Goal: Transaction & Acquisition: Purchase product/service

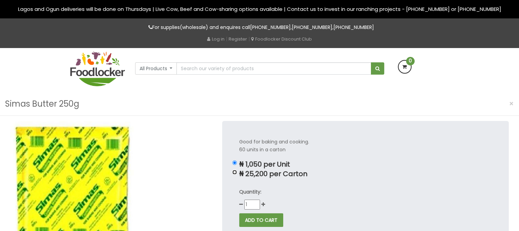
click at [235, 174] on input "₦ 25,200 per Carton" at bounding box center [234, 172] width 4 height 4
radio input "true"
click at [275, 224] on button "ADD TO CART" at bounding box center [261, 221] width 44 height 14
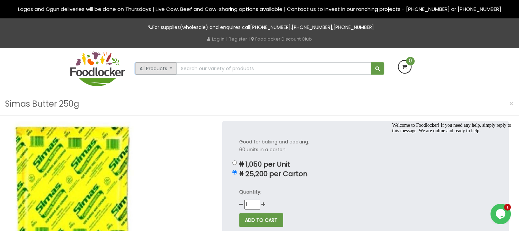
click at [164, 70] on button "All Products" at bounding box center [156, 68] width 42 height 12
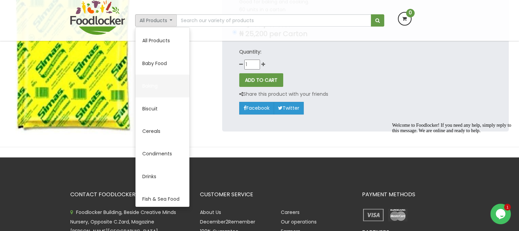
click at [145, 92] on link "Baking" at bounding box center [163, 86] width 54 height 23
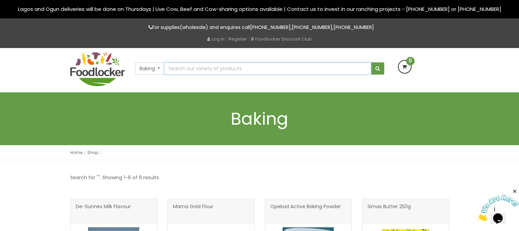
click at [274, 69] on input "text" at bounding box center [267, 68] width 207 height 12
type input "kings"
click at [371, 62] on button "submit" at bounding box center [377, 68] width 13 height 12
click at [376, 70] on span "submit" at bounding box center [378, 68] width 4 height 5
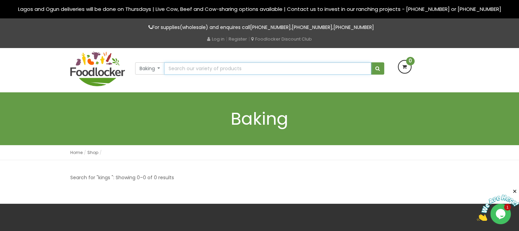
click at [287, 68] on input "text" at bounding box center [267, 68] width 207 height 12
